Goal: Find specific page/section: Find specific page/section

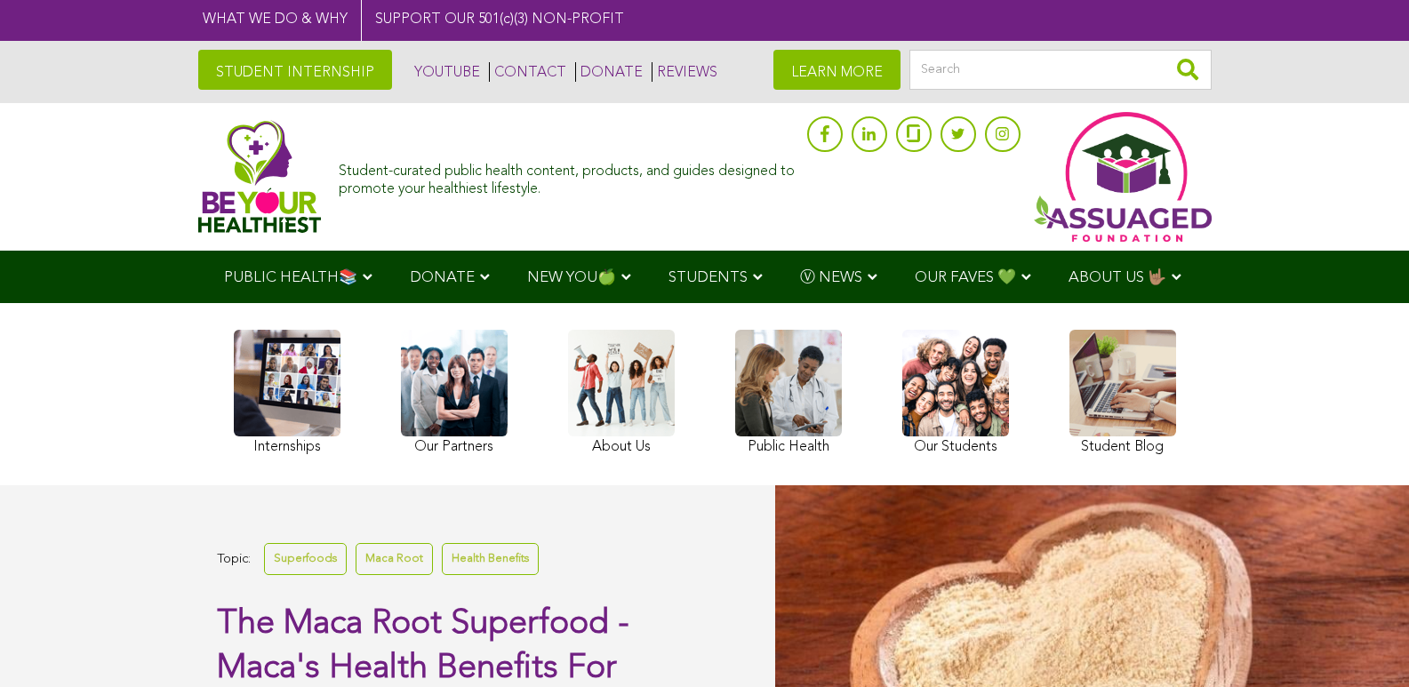
click at [489, 70] on link "CONTACT" at bounding box center [527, 72] width 77 height 20
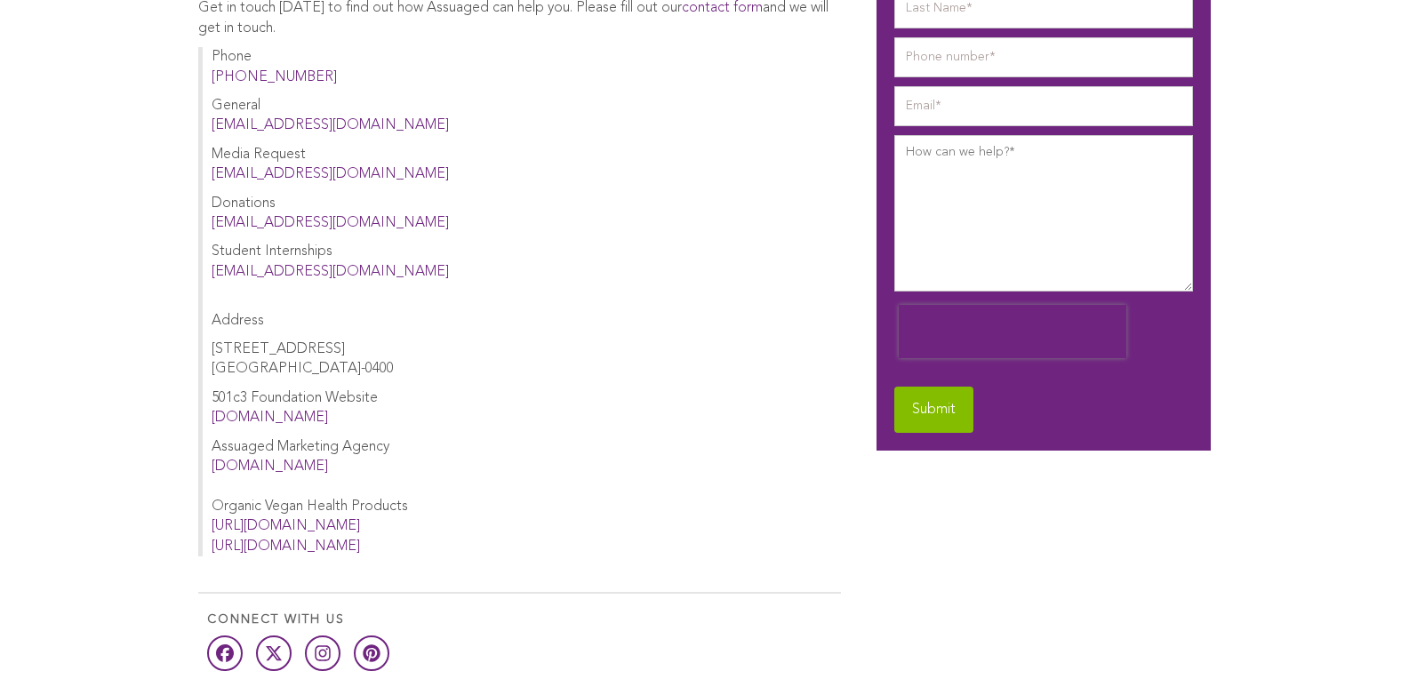
scroll to position [177, 0]
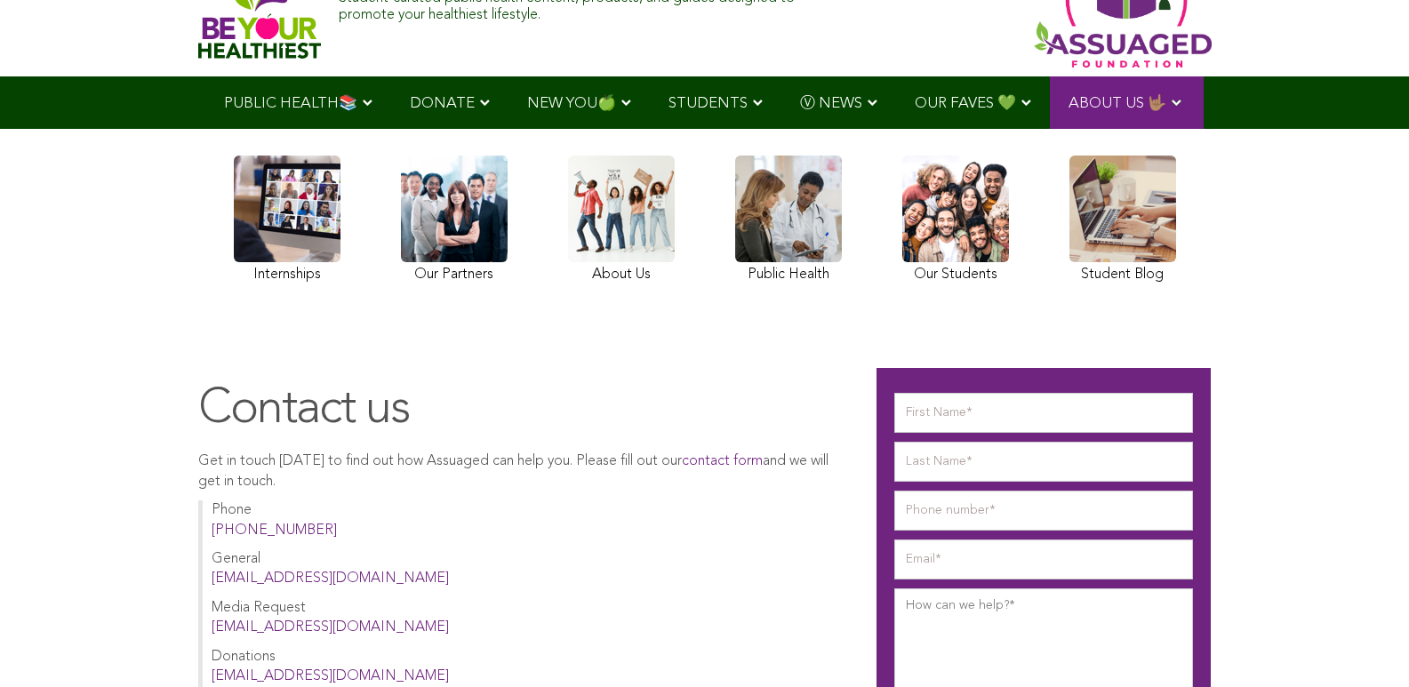
click at [527, 101] on span "NEW YOU🍏" at bounding box center [571, 103] width 89 height 15
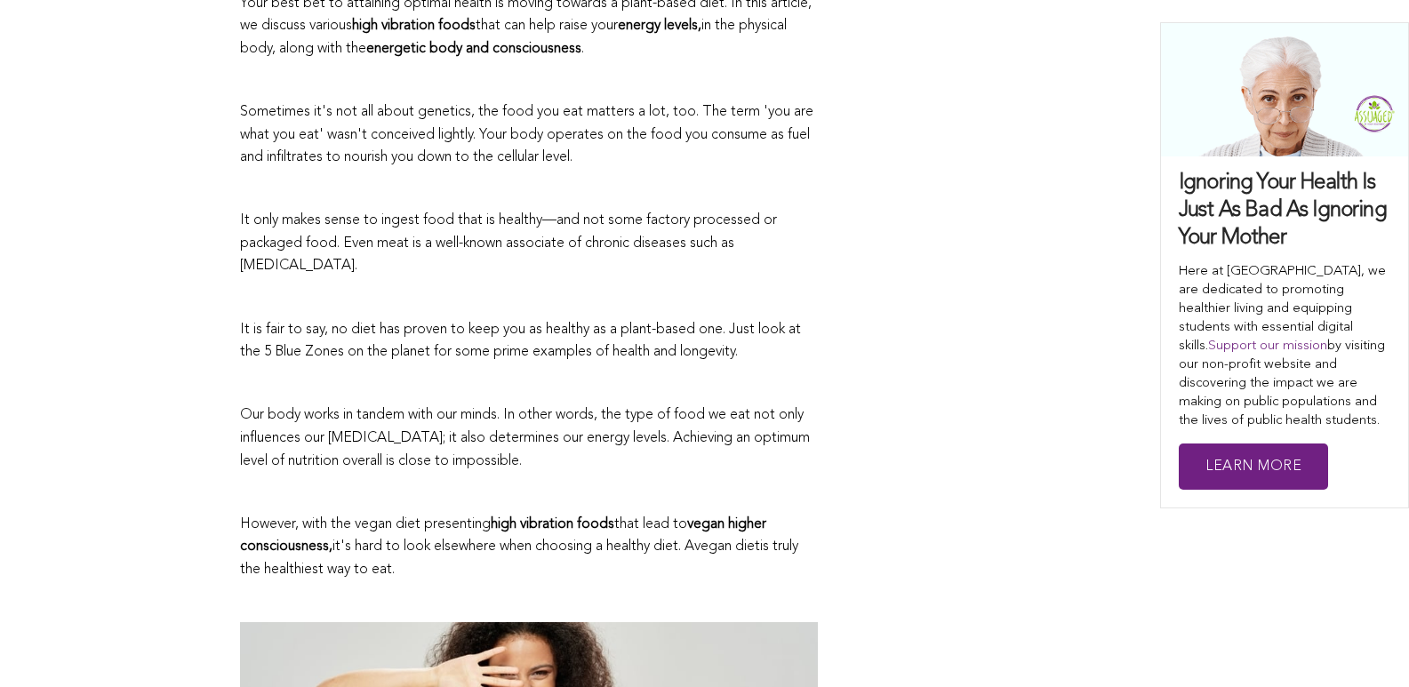
scroll to position [1289, 0]
